Goal: Information Seeking & Learning: Learn about a topic

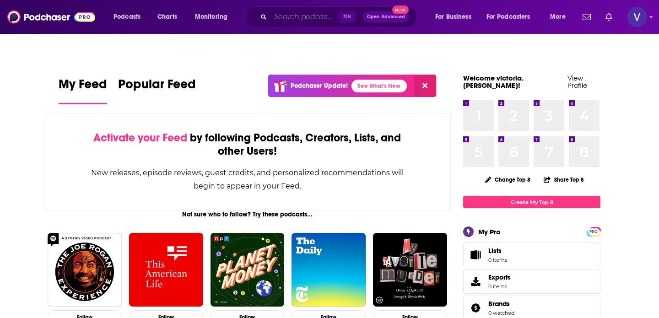
click at [271, 17] on input "Search podcasts, credits, & more..." at bounding box center [304, 17] width 68 height 15
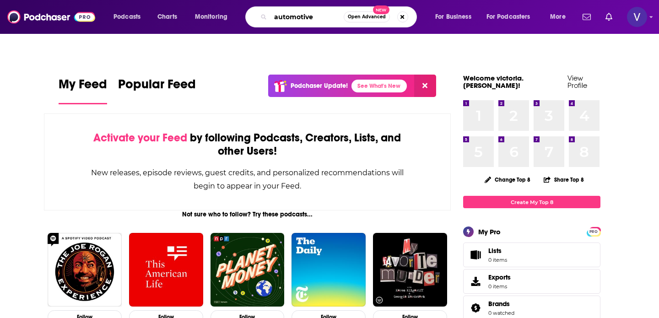
type input "automotive"
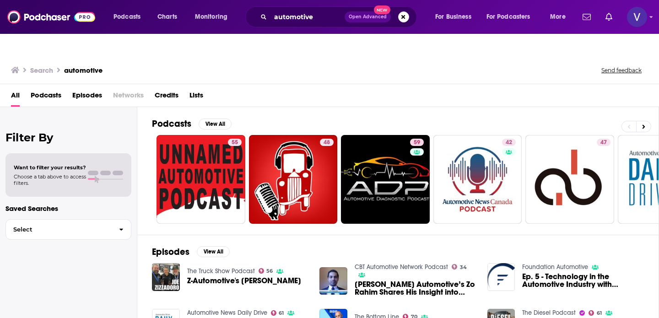
click at [51, 88] on span "Podcasts" at bounding box center [46, 97] width 31 height 19
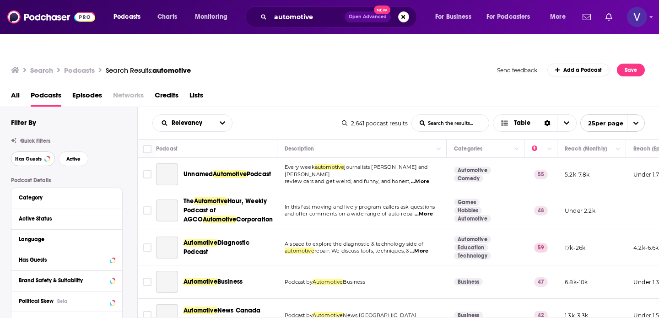
click at [40, 157] on span "Has Guests" at bounding box center [28, 159] width 27 height 5
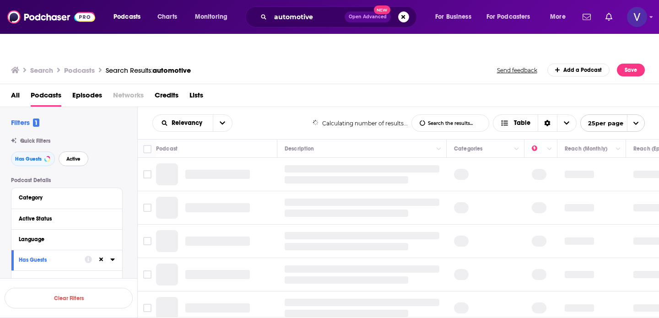
click at [72, 157] on span "Active" at bounding box center [73, 159] width 14 height 5
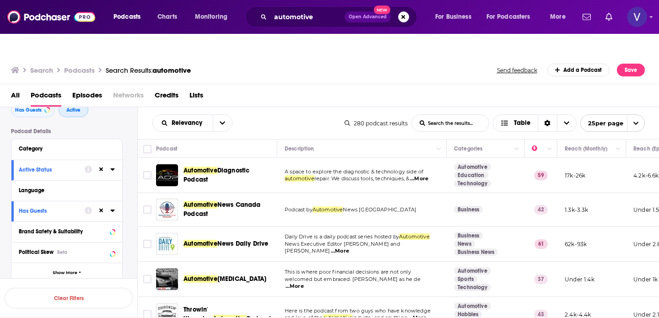
scroll to position [51, 0]
click at [111, 184] on icon at bounding box center [112, 187] width 5 height 7
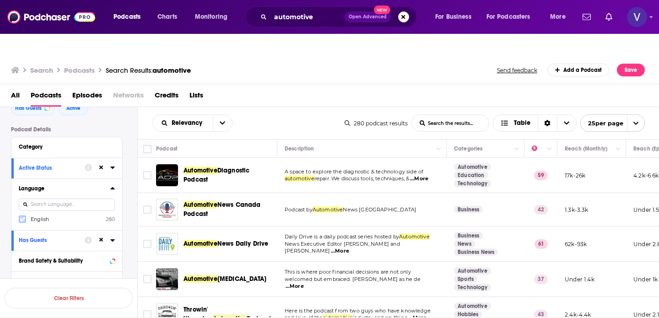
click at [24, 216] on icon at bounding box center [22, 218] width 5 height 5
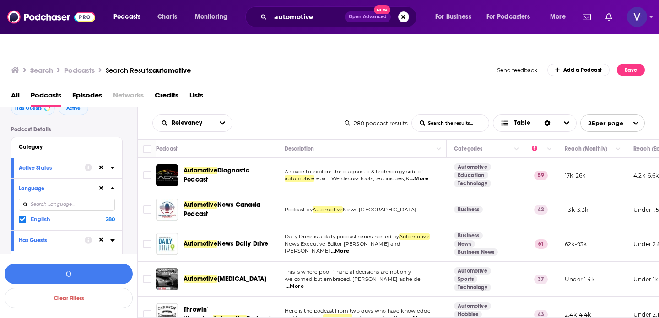
click at [114, 187] on icon at bounding box center [112, 188] width 4 height 2
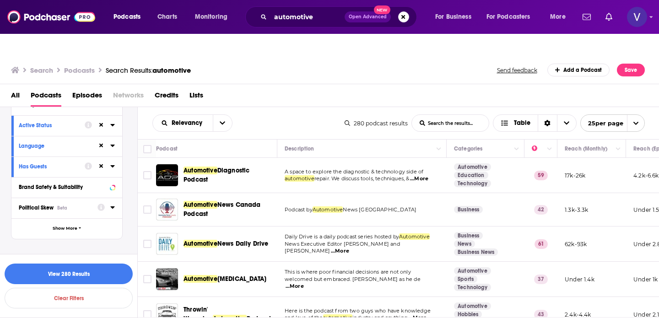
scroll to position [100, 0]
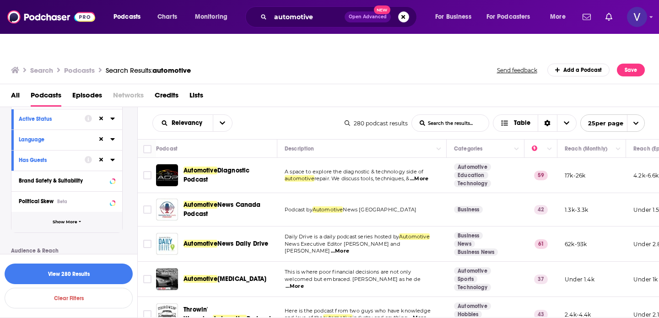
click at [72, 212] on button "Show More" at bounding box center [66, 222] width 111 height 21
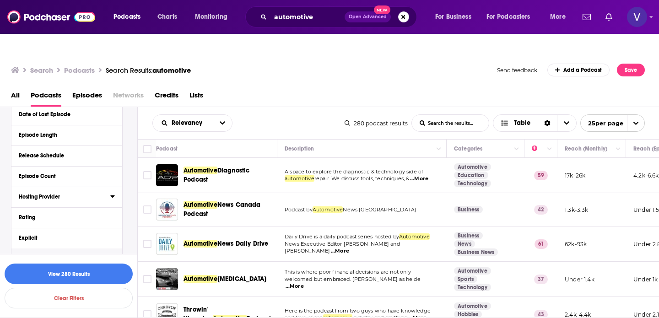
scroll to position [248, 0]
click at [112, 235] on icon at bounding box center [112, 238] width 5 height 7
click at [87, 250] on span "All" at bounding box center [62, 256] width 86 height 12
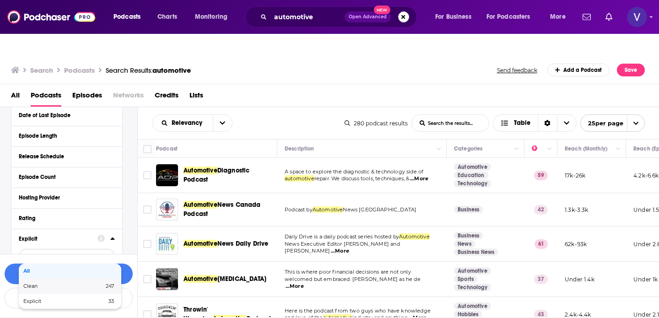
click at [65, 279] on div "Clean 247" at bounding box center [70, 286] width 103 height 15
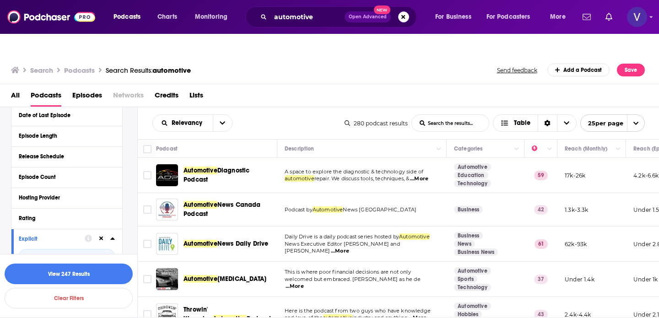
click at [111, 235] on icon at bounding box center [112, 238] width 5 height 7
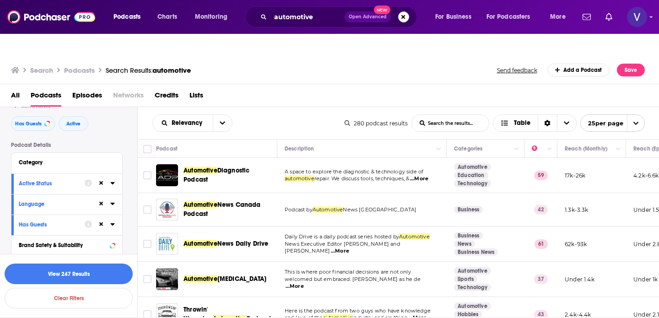
scroll to position [35, 0]
click at [70, 160] on div "Category" at bounding box center [62, 163] width 86 height 6
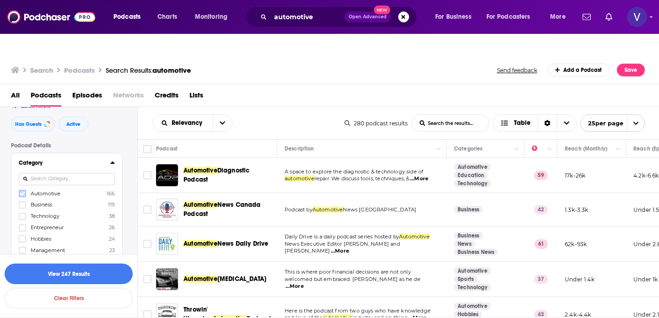
click at [21, 191] on icon at bounding box center [22, 193] width 5 height 5
click at [22, 214] on icon at bounding box center [22, 216] width 5 height 5
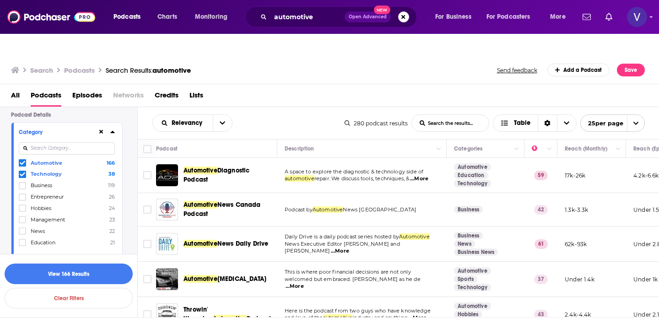
scroll to position [67, 0]
click at [114, 127] on icon at bounding box center [112, 130] width 5 height 7
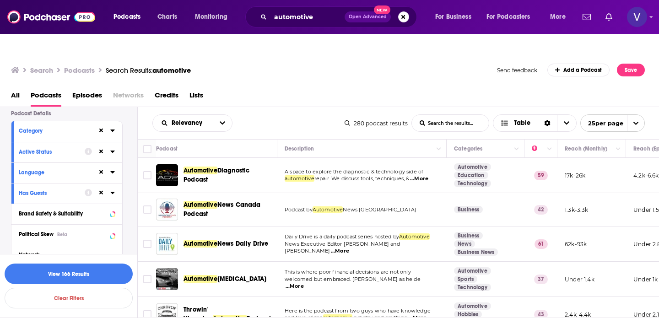
click at [427, 175] on span "...More" at bounding box center [419, 178] width 18 height 7
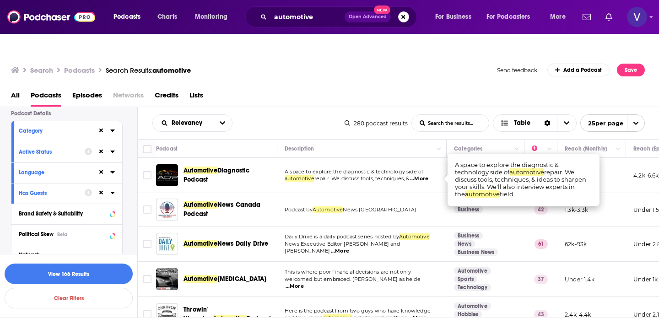
click at [375, 168] on span "A space to explore the diagnostic & technology side of" at bounding box center [354, 171] width 139 height 6
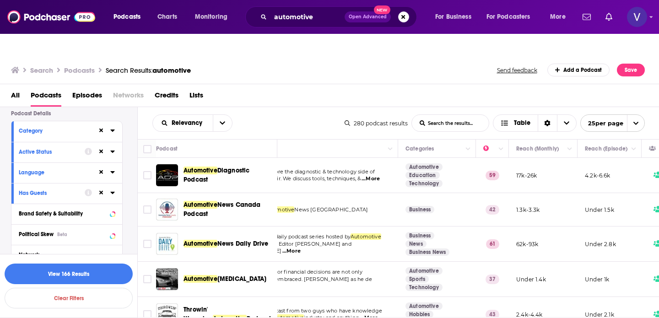
scroll to position [0, 0]
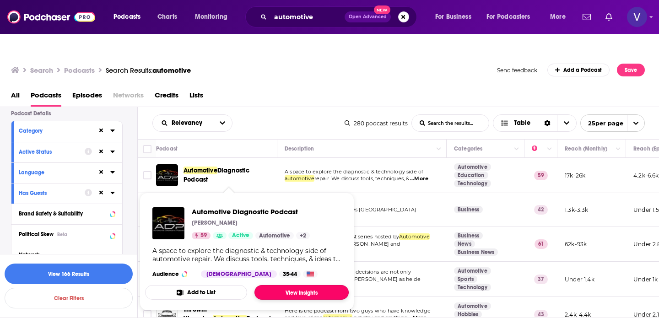
click at [289, 285] on link "View Insights" at bounding box center [301, 292] width 94 height 15
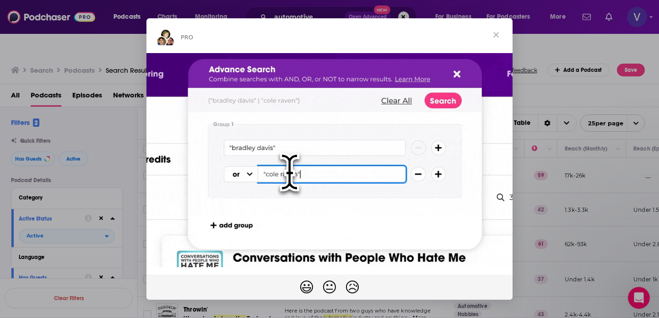
click at [497, 33] on span "Close" at bounding box center [496, 34] width 33 height 33
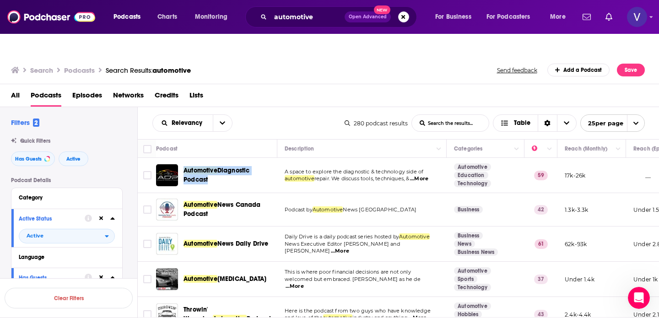
click at [638, 115] on span "open menu" at bounding box center [635, 123] width 17 height 16
click at [607, 162] on button "100 per page" at bounding box center [613, 169] width 64 height 14
click at [224, 120] on icon "open menu" at bounding box center [222, 123] width 5 height 6
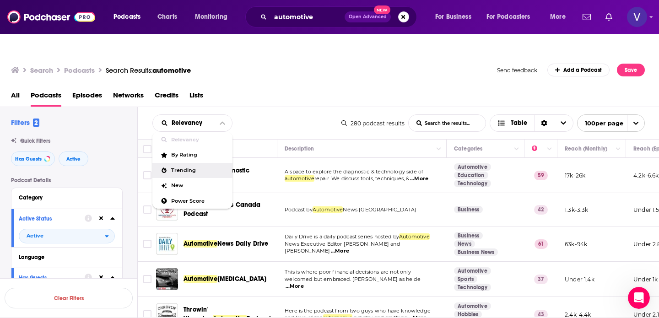
click at [200, 163] on div "Trending" at bounding box center [192, 171] width 80 height 16
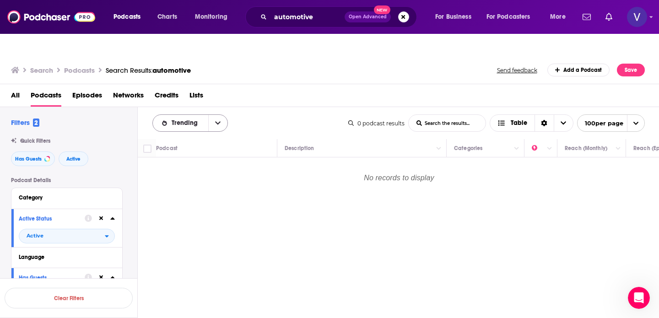
click at [219, 122] on icon "open menu" at bounding box center [217, 123] width 5 height 3
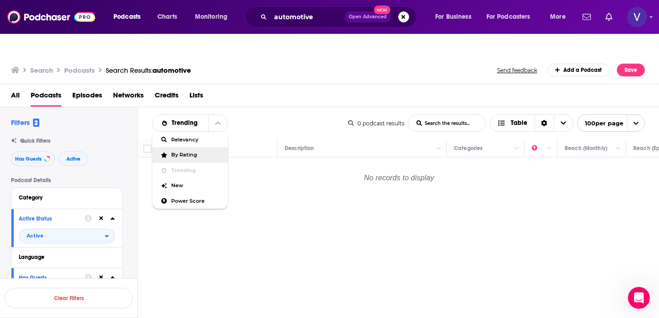
click at [184, 152] on span "By Rating" at bounding box center [195, 154] width 49 height 5
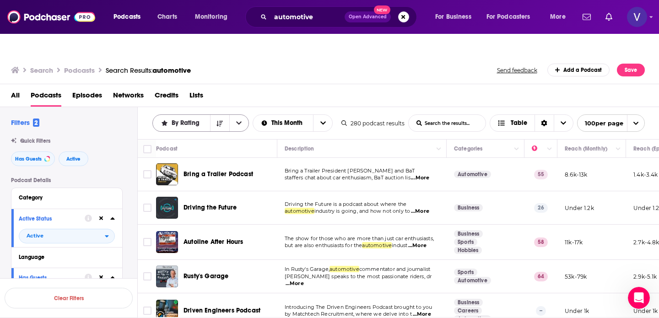
click at [240, 115] on button "open menu" at bounding box center [238, 123] width 19 height 16
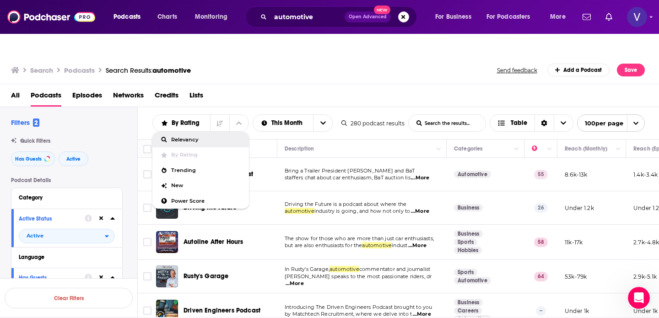
click at [219, 137] on span "Relevancy" at bounding box center [206, 139] width 70 height 5
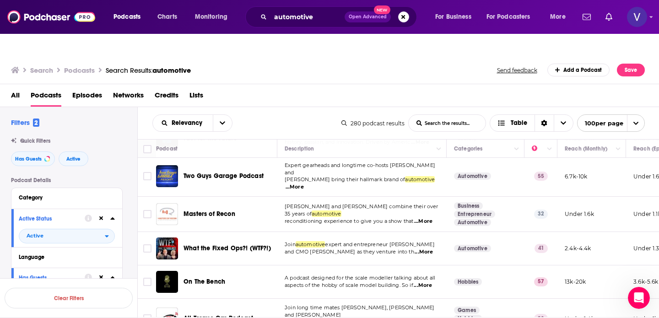
scroll to position [2160, 0]
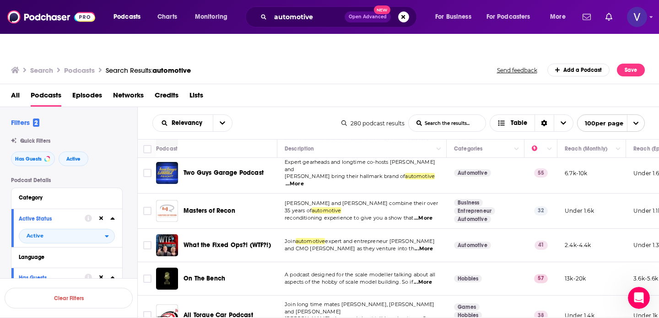
click at [293, 229] on td "Join automotive expert and entrepreneur Russell B. Hill and CMO Charity Dunning…" at bounding box center [361, 245] width 169 height 33
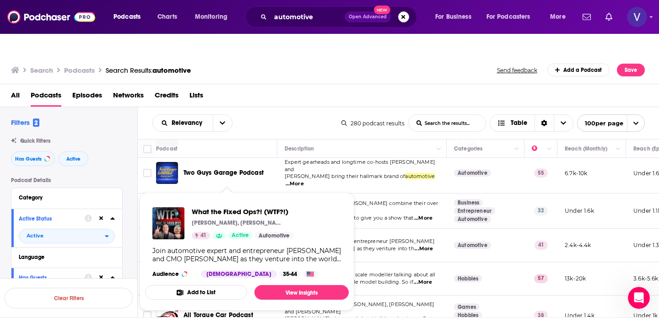
click at [373, 262] on td "A podcast designed for the scale modeller talking about all aspects of the hobb…" at bounding box center [361, 278] width 169 height 33
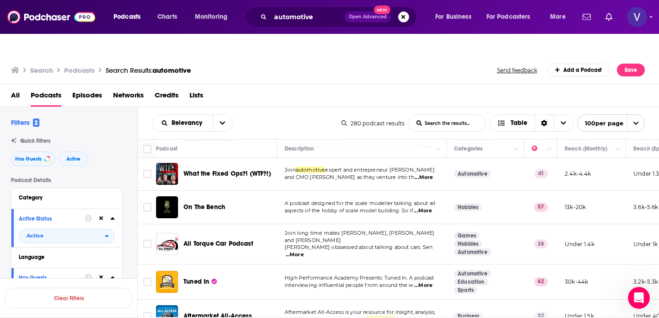
scroll to position [2232, 0]
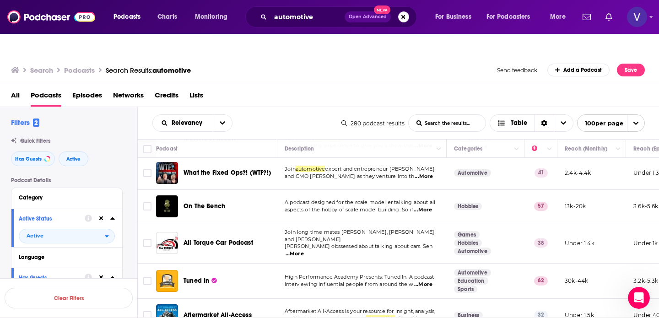
click at [371, 243] on span "Galettis obssessed about talking about cars. Sen" at bounding box center [359, 246] width 148 height 6
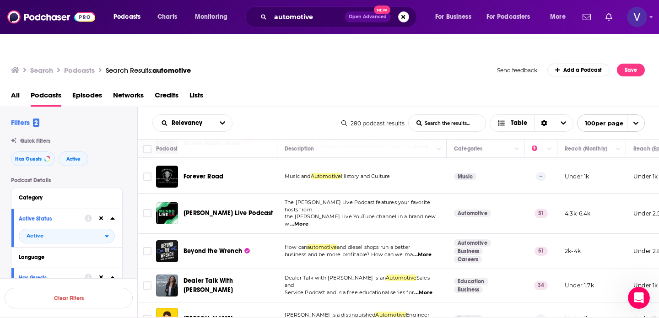
scroll to position [3316, 0]
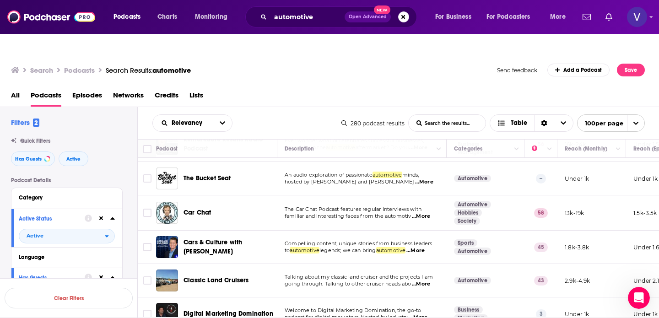
scroll to position [578, 0]
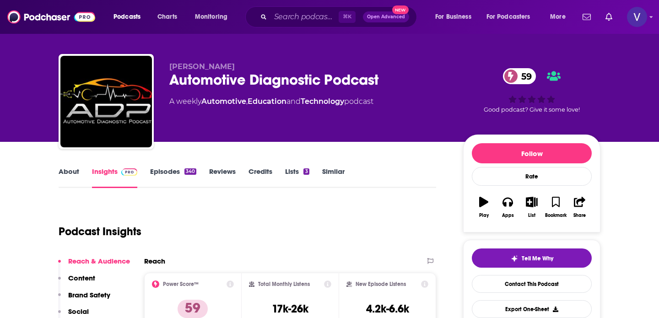
scroll to position [23, 0]
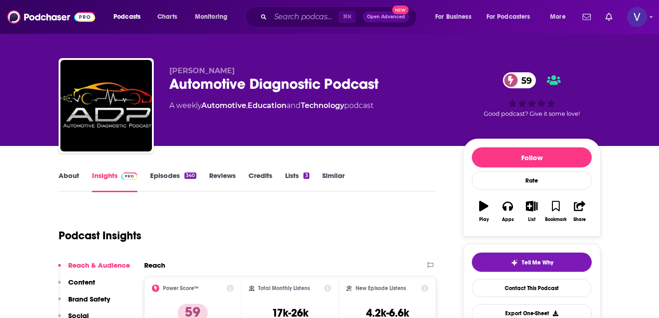
click at [174, 171] on link "Episodes 340" at bounding box center [173, 181] width 46 height 21
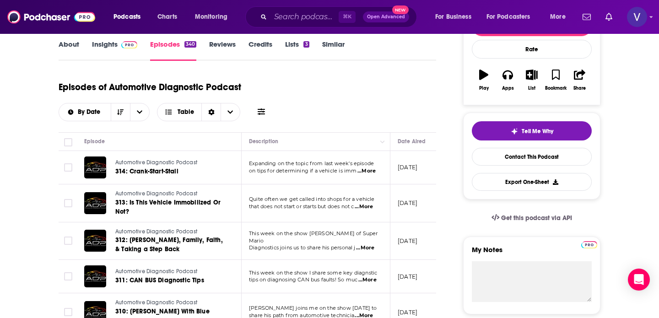
scroll to position [156, 0]
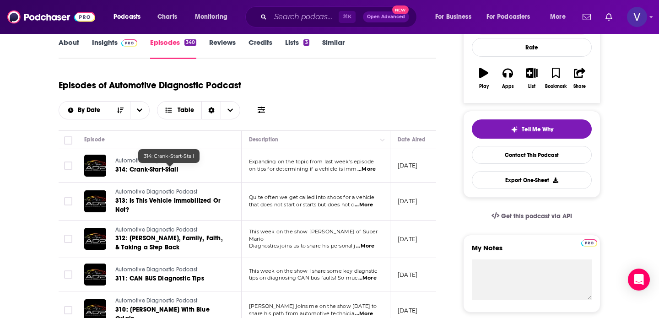
click at [149, 166] on span "314: Crank-Start-Stall" at bounding box center [146, 170] width 63 height 8
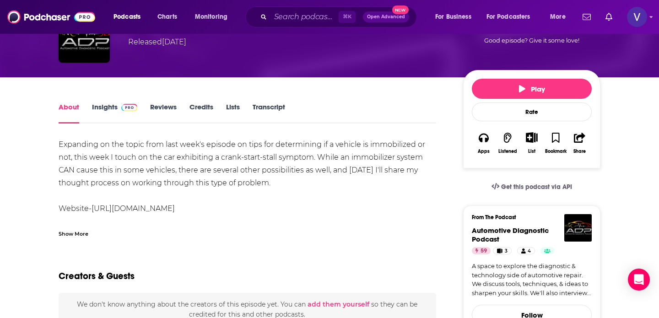
scroll to position [94, 0]
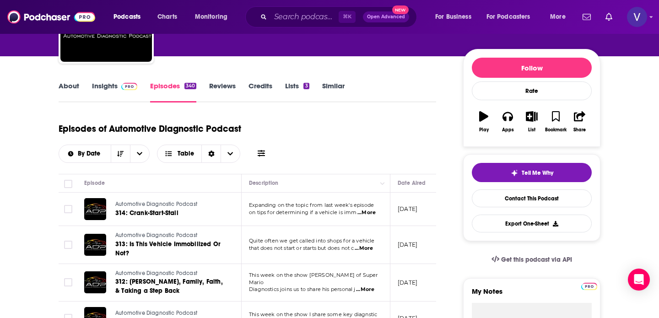
click at [103, 81] on link "Insights" at bounding box center [114, 91] width 45 height 21
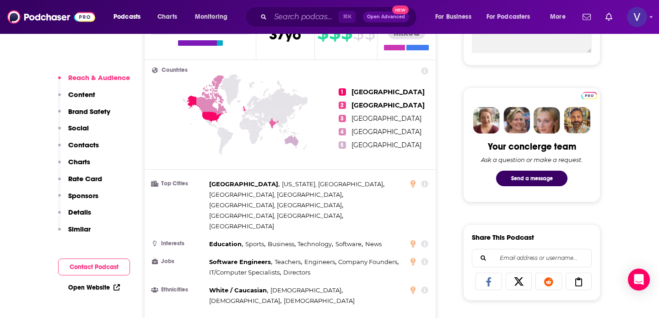
scroll to position [406, 0]
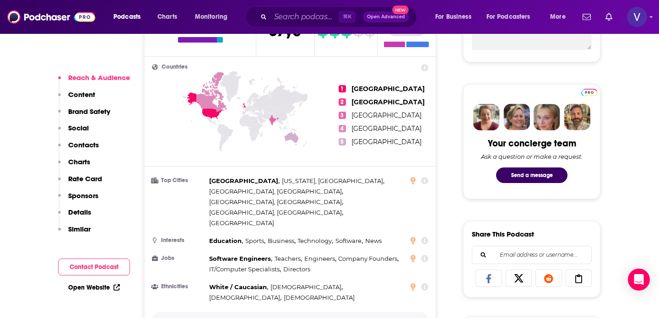
click at [297, 312] on button "Show More" at bounding box center [290, 320] width 276 height 17
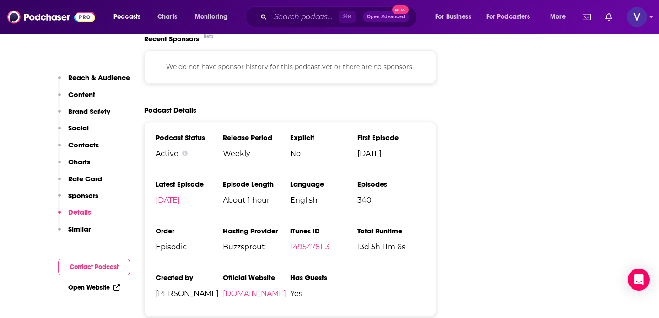
scroll to position [1595, 0]
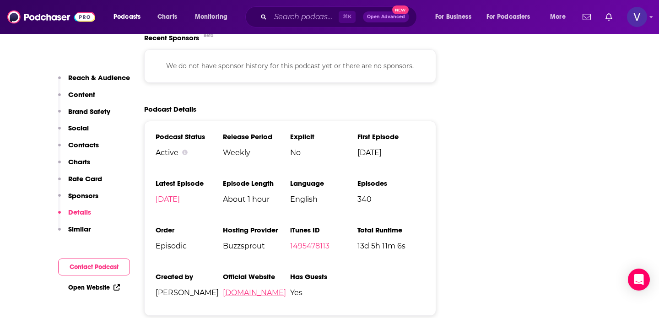
click at [232, 288] on link "Autodiagpodcast.com" at bounding box center [254, 292] width 63 height 9
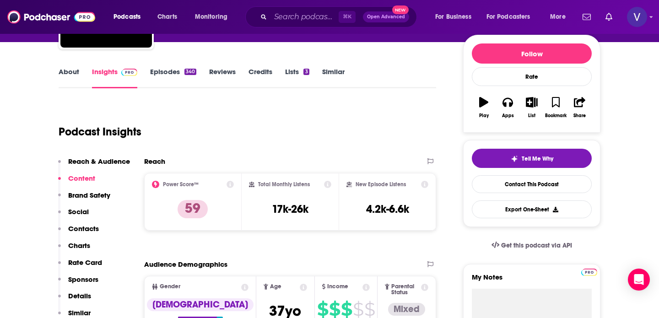
scroll to position [65, 0]
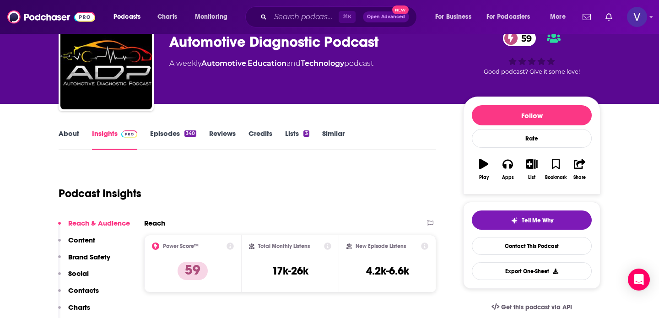
click at [162, 129] on link "Episodes 340" at bounding box center [173, 139] width 46 height 21
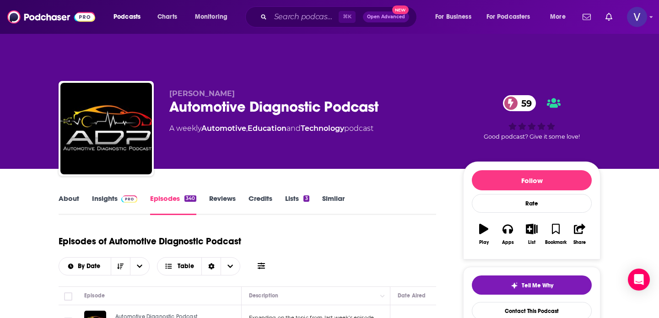
click at [67, 194] on link "About" at bounding box center [69, 204] width 21 height 21
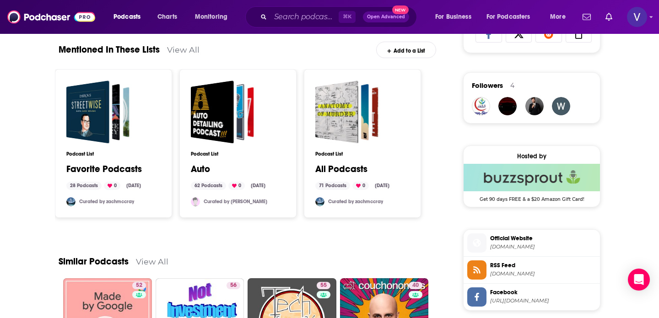
scroll to position [379, 0]
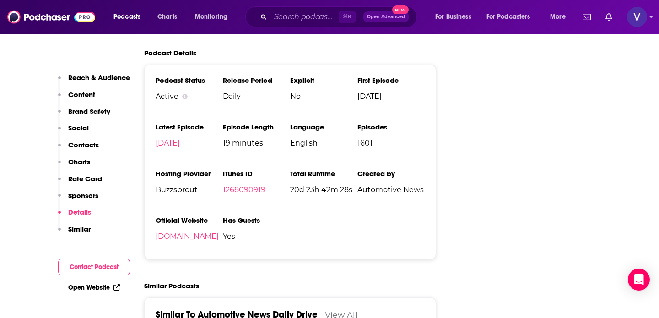
scroll to position [1834, 0]
click at [250, 185] on link "1268090919" at bounding box center [244, 189] width 43 height 9
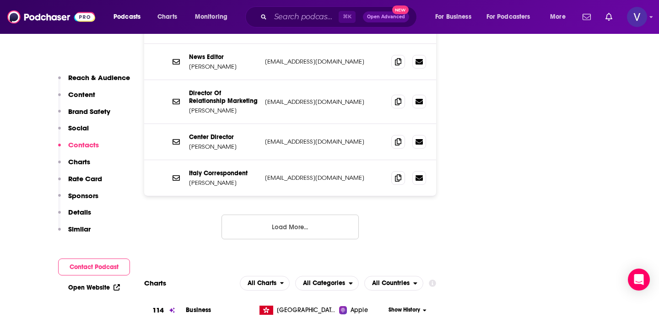
scroll to position [1258, 0]
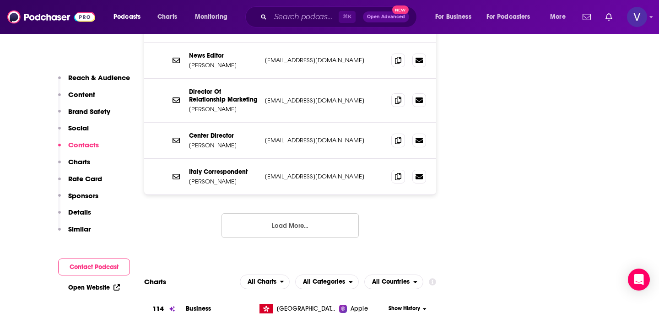
click at [284, 213] on button "Load More..." at bounding box center [290, 225] width 137 height 25
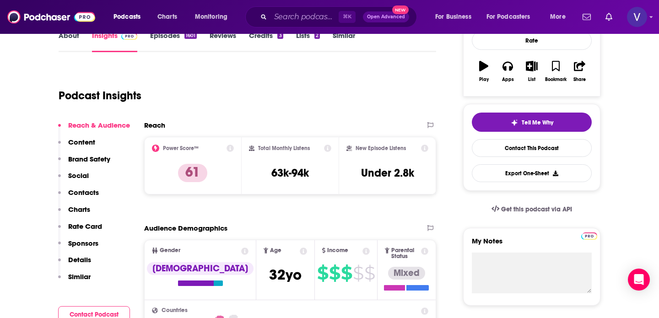
scroll to position [164, 0]
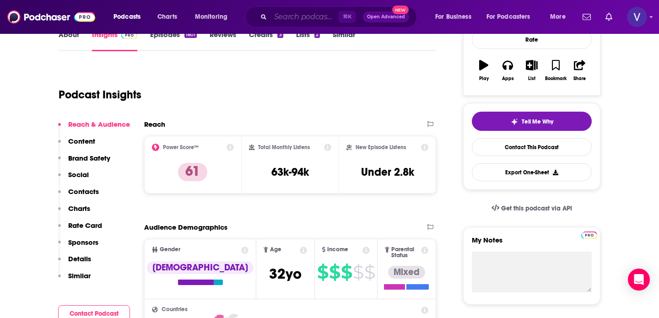
click at [309, 17] on input "Search podcasts, credits, & more..." at bounding box center [304, 17] width 68 height 15
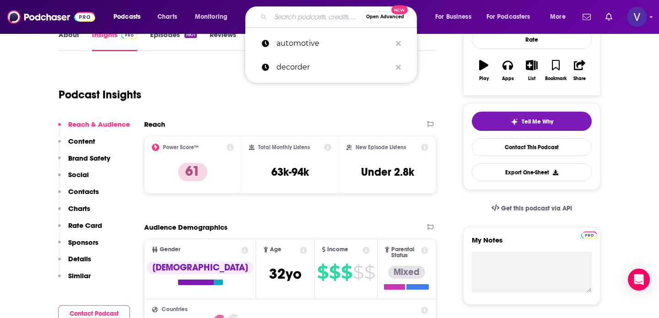
paste input "The Culture Lane"
type input "The Culture Lane"
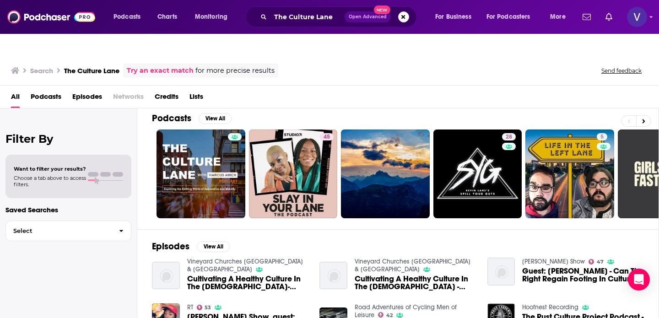
scroll to position [11, 0]
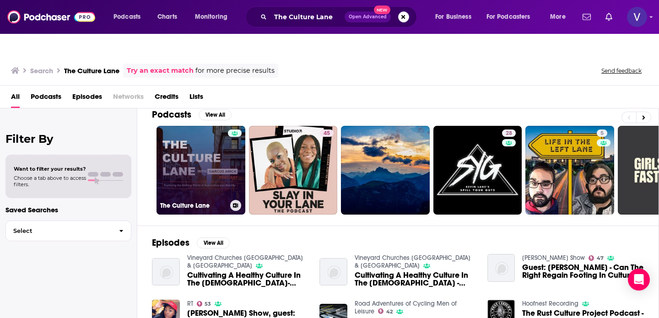
click at [224, 145] on link "The Culture Lane" at bounding box center [201, 170] width 89 height 89
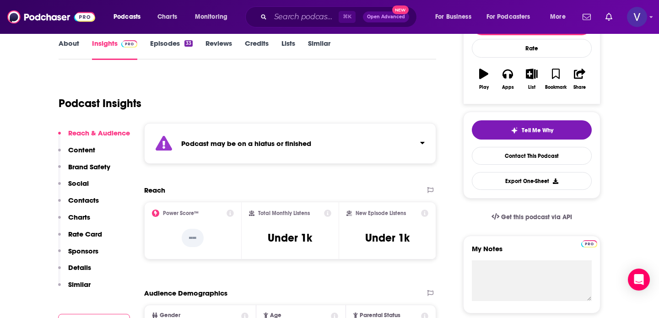
scroll to position [139, 0]
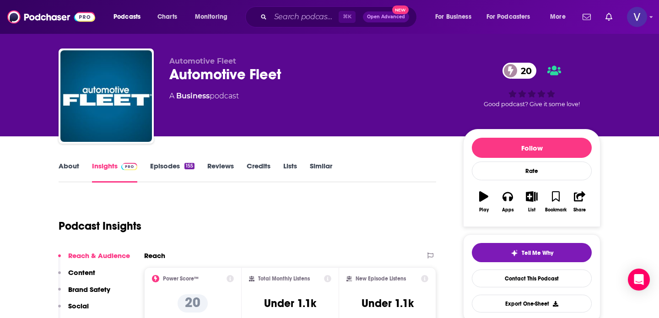
scroll to position [34, 0]
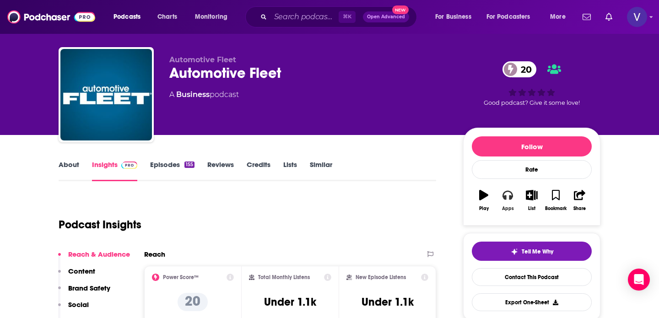
click at [502, 184] on button "Apps" at bounding box center [508, 200] width 24 height 33
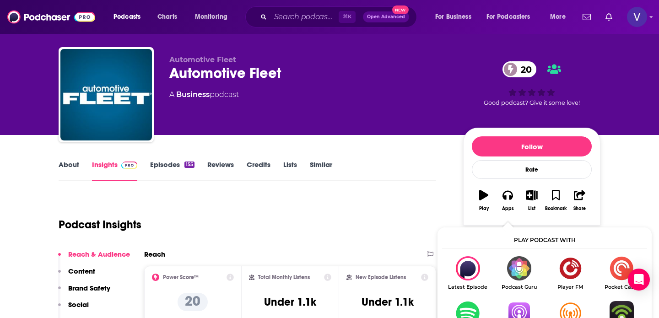
click at [517, 301] on img "Show Listen On dropdown" at bounding box center [518, 313] width 51 height 24
